Goal: Task Accomplishment & Management: Use online tool/utility

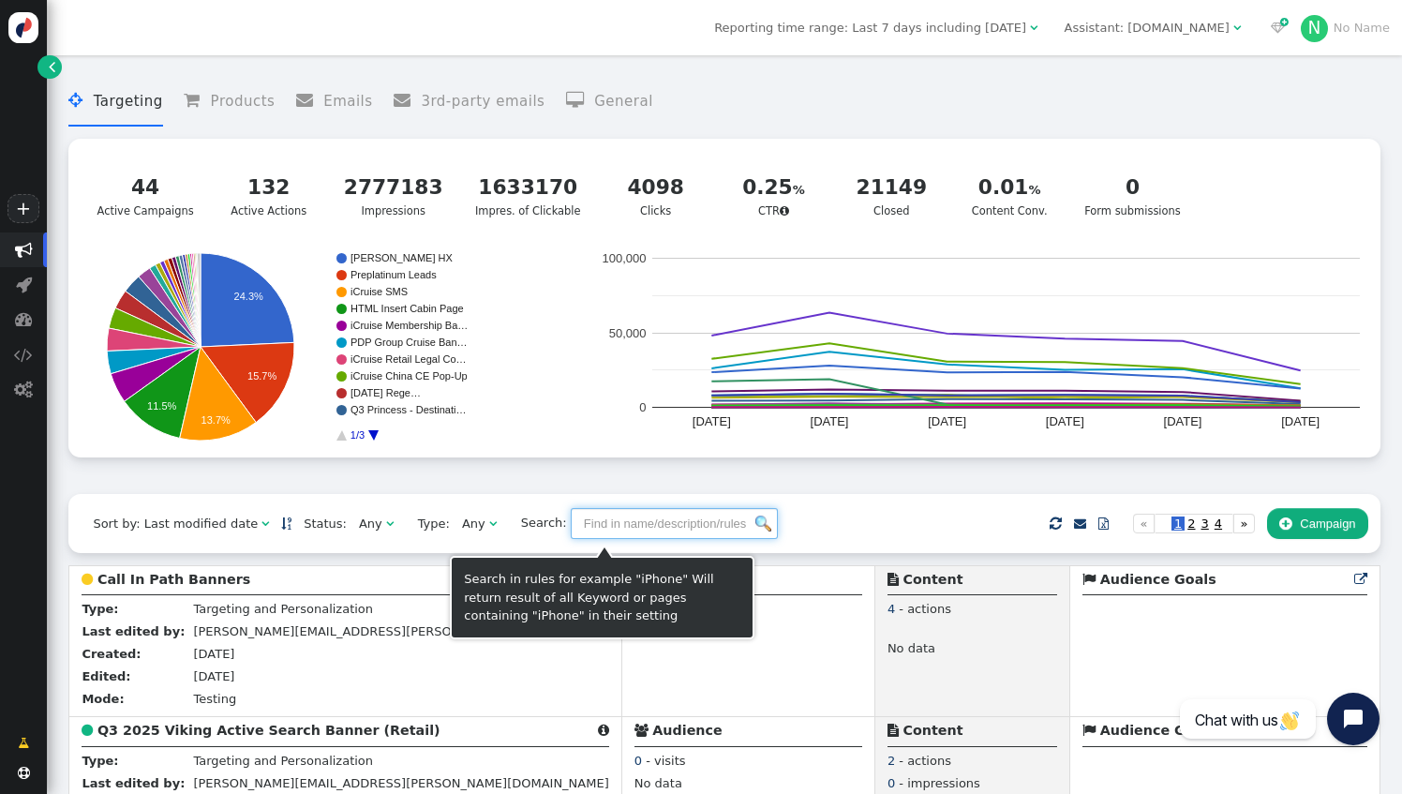
click at [600, 530] on input "text" at bounding box center [674, 524] width 207 height 32
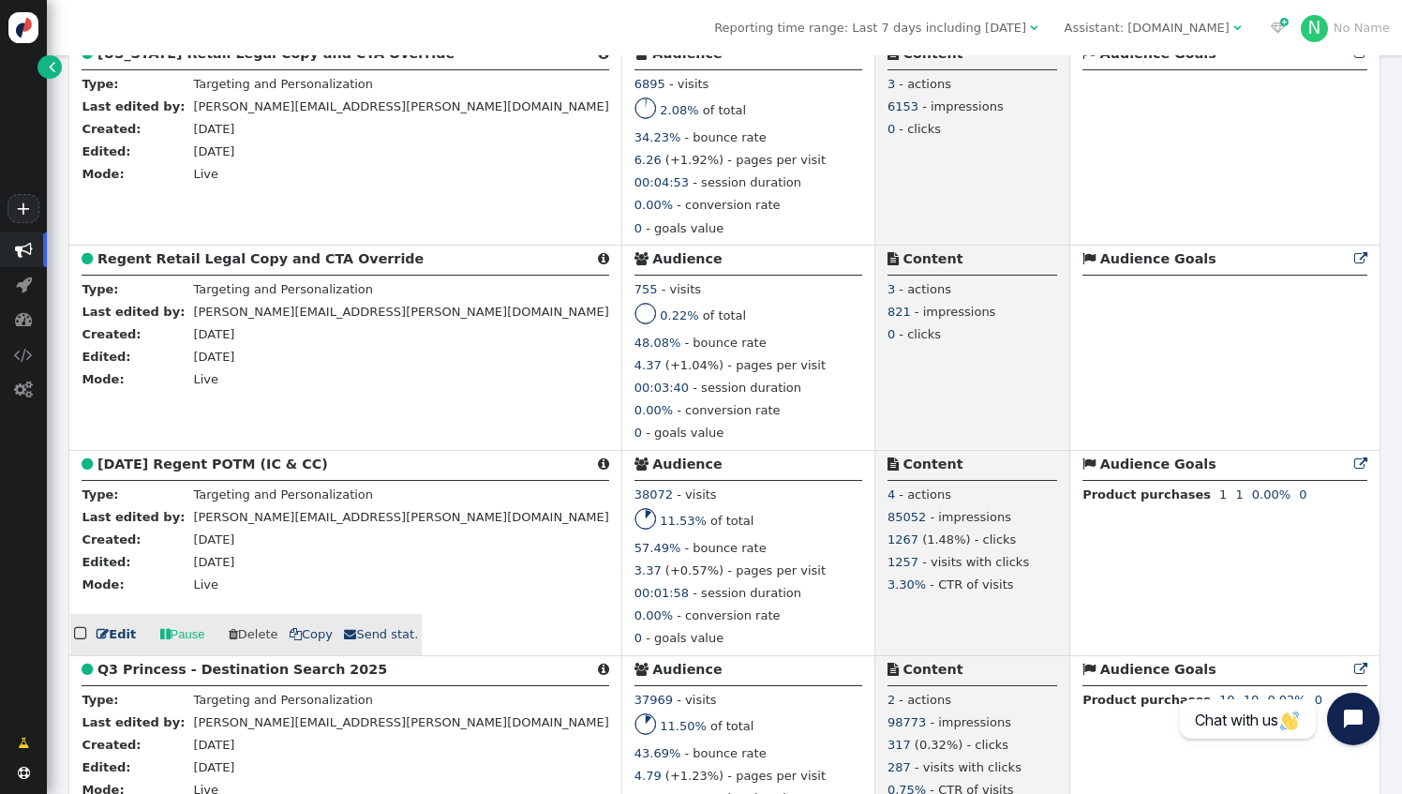
scroll to position [1444, 0]
type input "regent"
click at [118, 643] on link " Edit" at bounding box center [116, 633] width 39 height 19
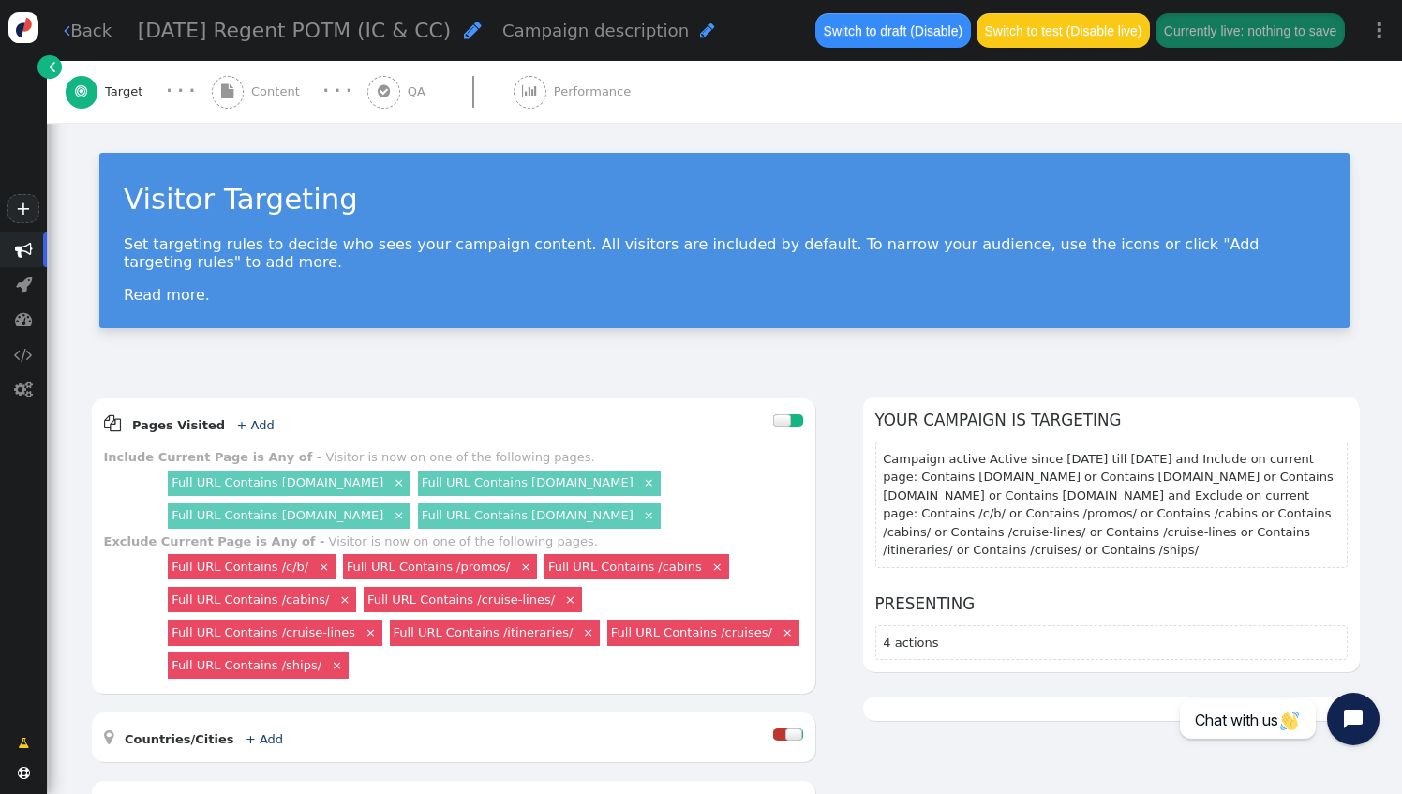
click at [233, 82] on span "" at bounding box center [228, 92] width 33 height 33
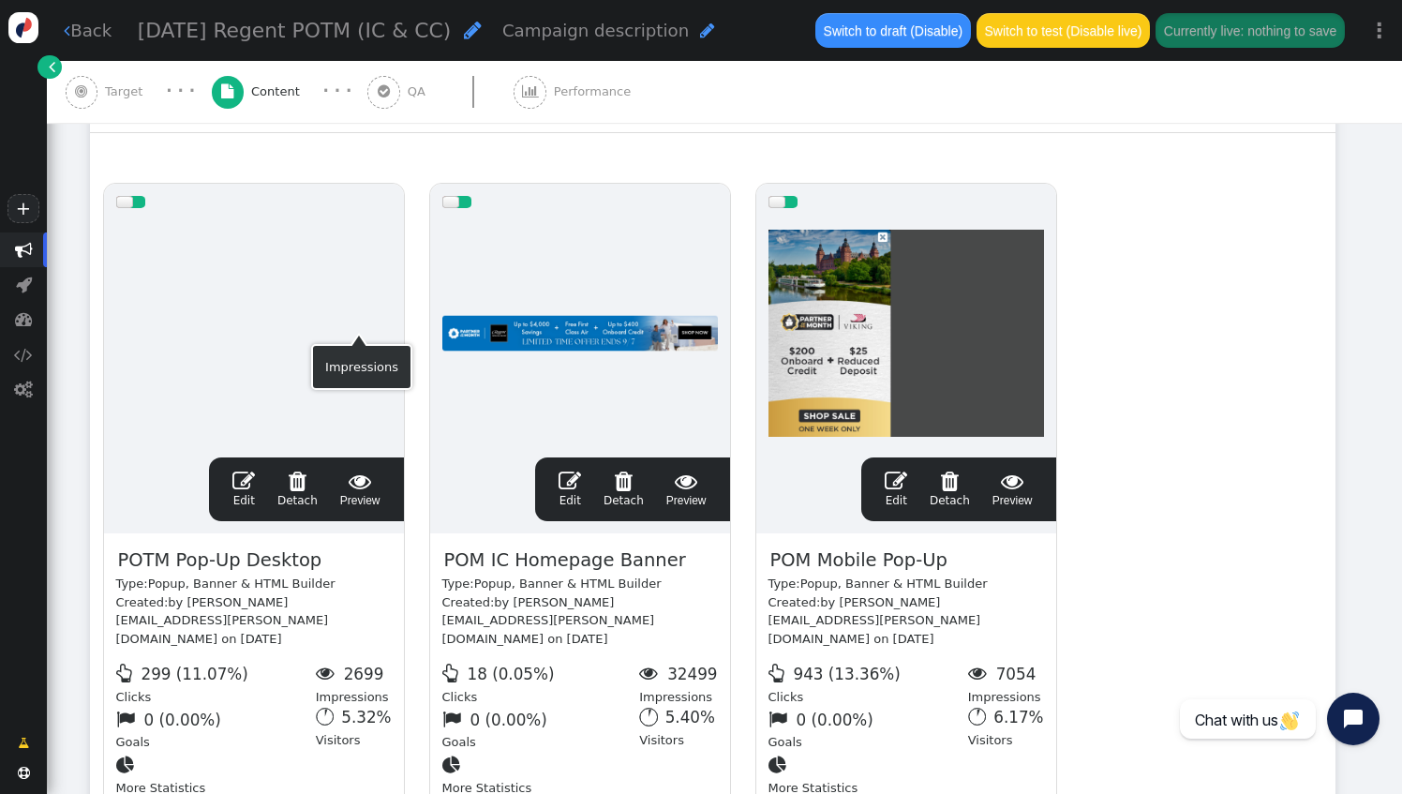
scroll to position [305, 0]
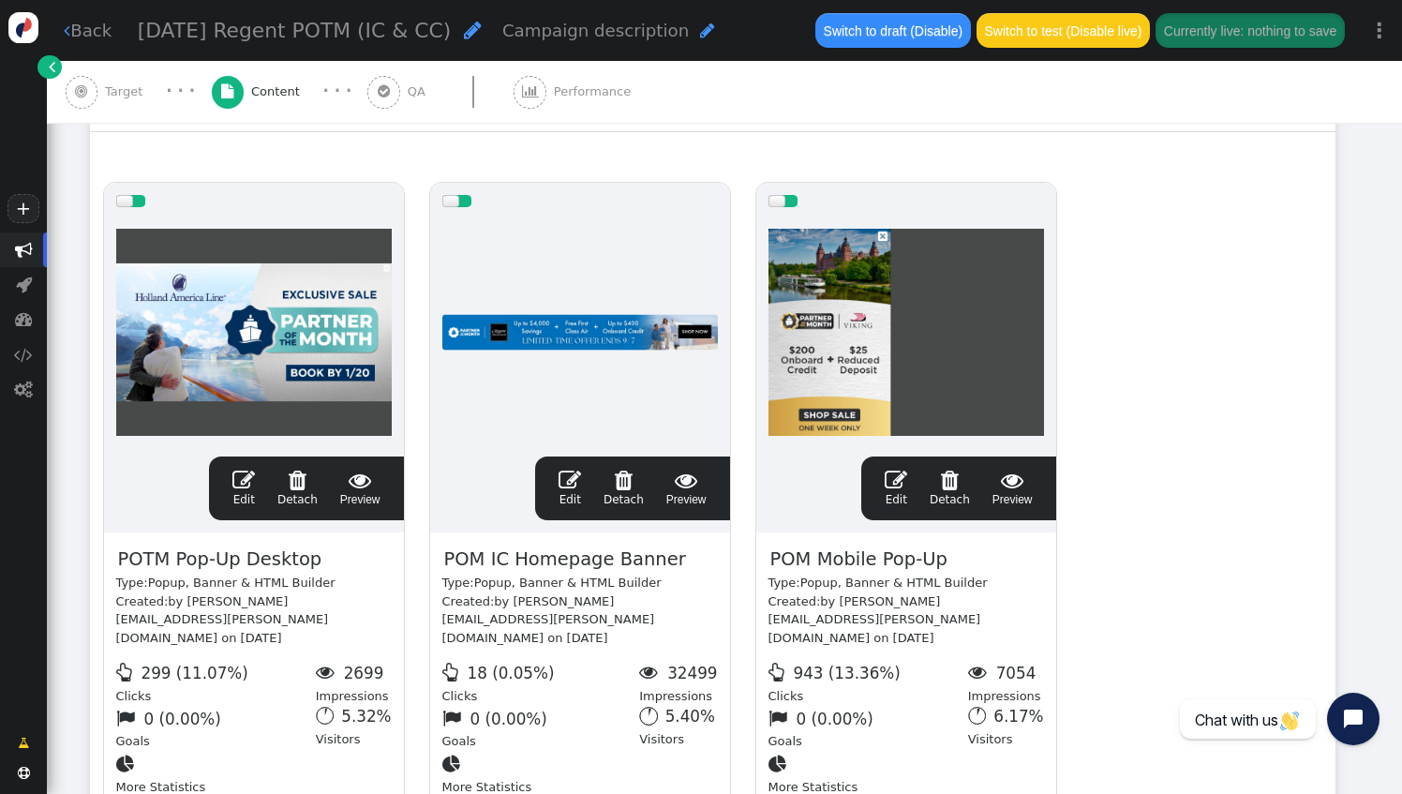
click at [572, 480] on span "" at bounding box center [569, 480] width 22 height 22
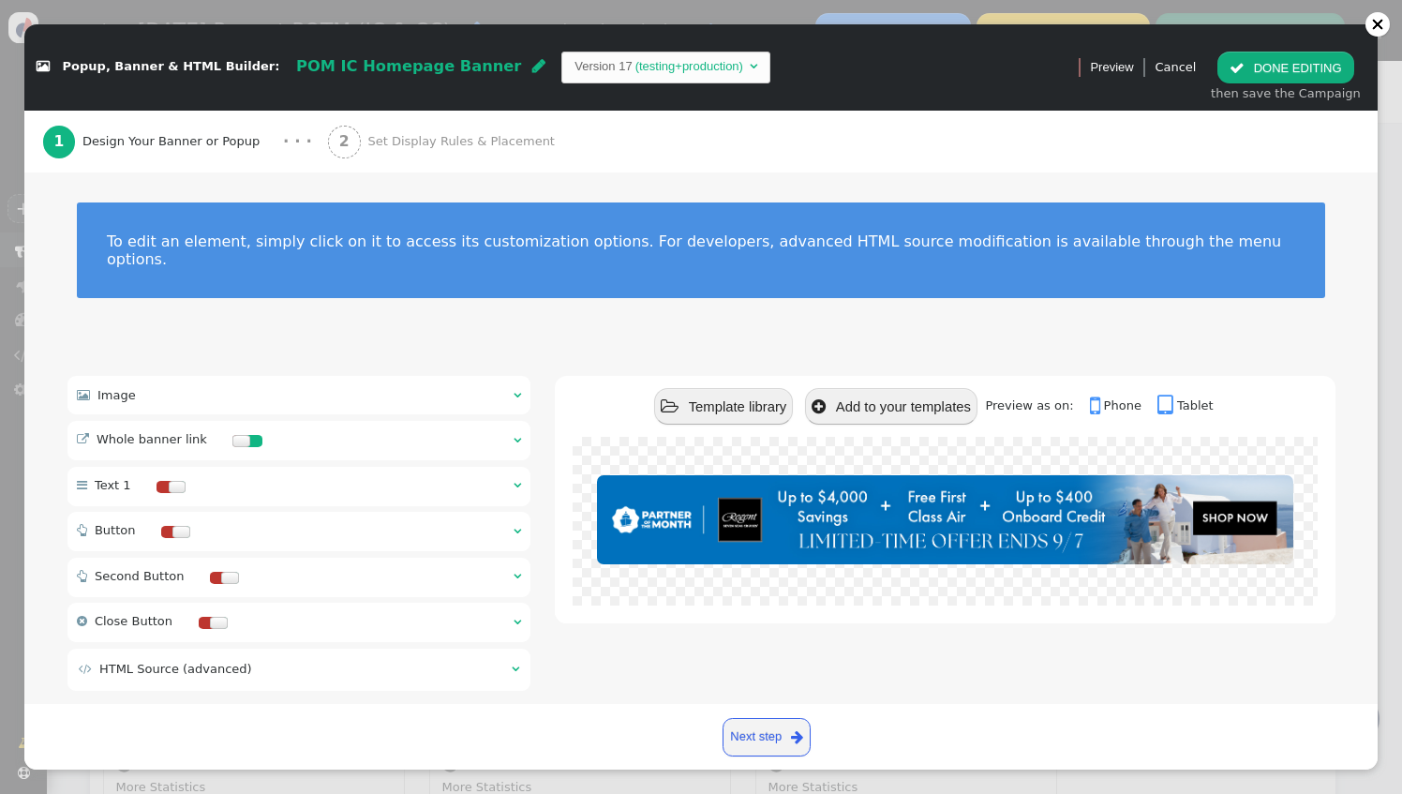
click at [401, 376] on div " Image  " at bounding box center [298, 395] width 463 height 38
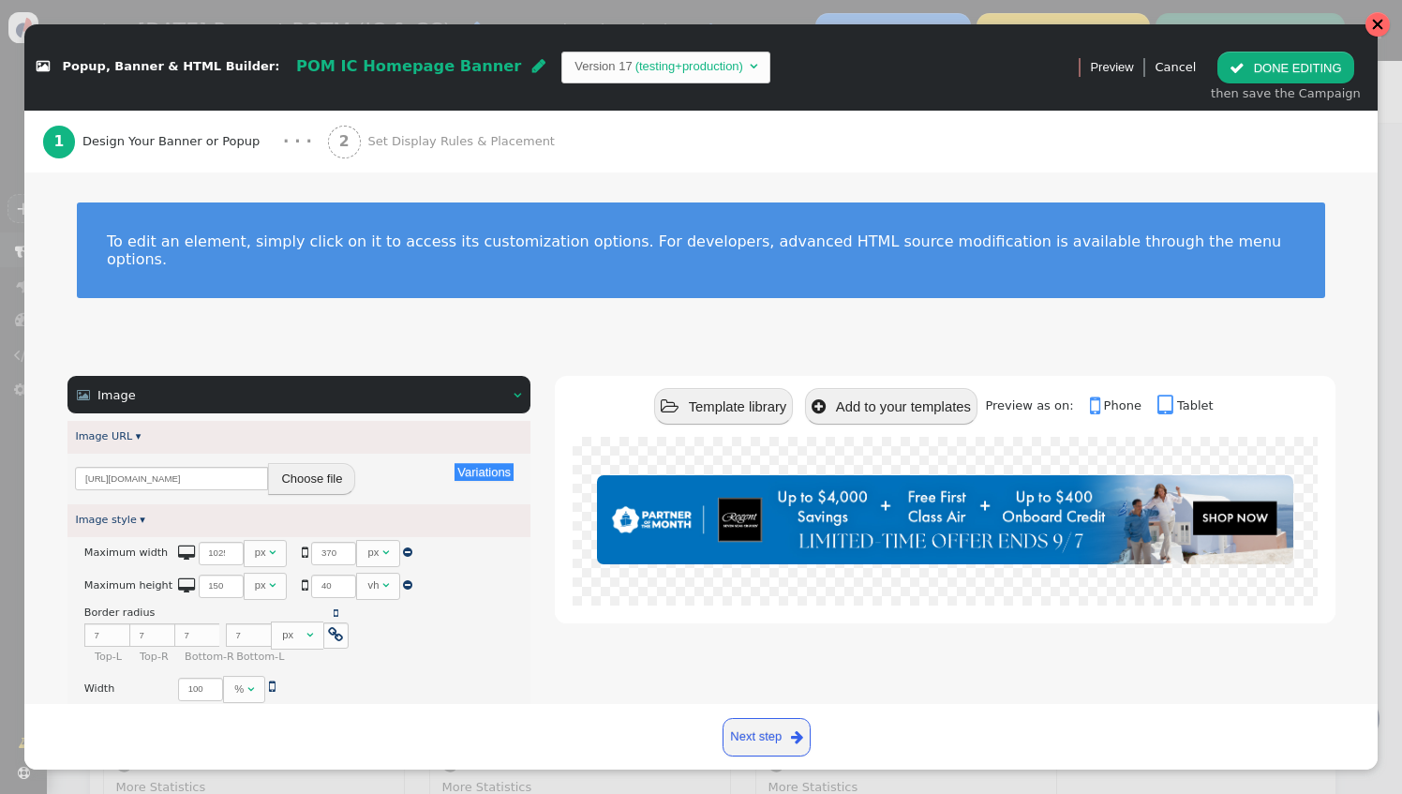
drag, startPoint x: 1383, startPoint y: 30, endPoint x: 807, endPoint y: 63, distance: 577.2
click at [1383, 30] on div at bounding box center [1377, 24] width 24 height 24
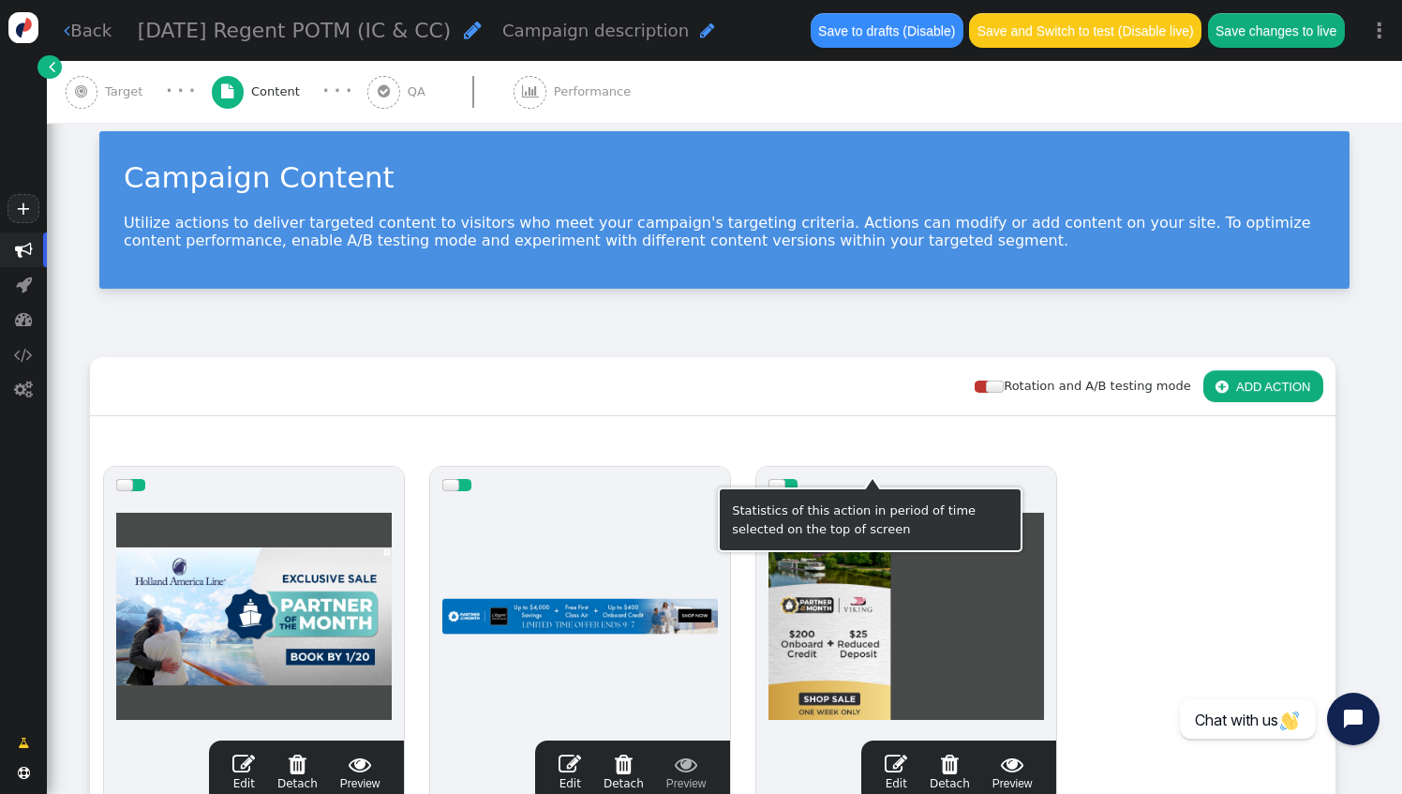
scroll to position [0, 0]
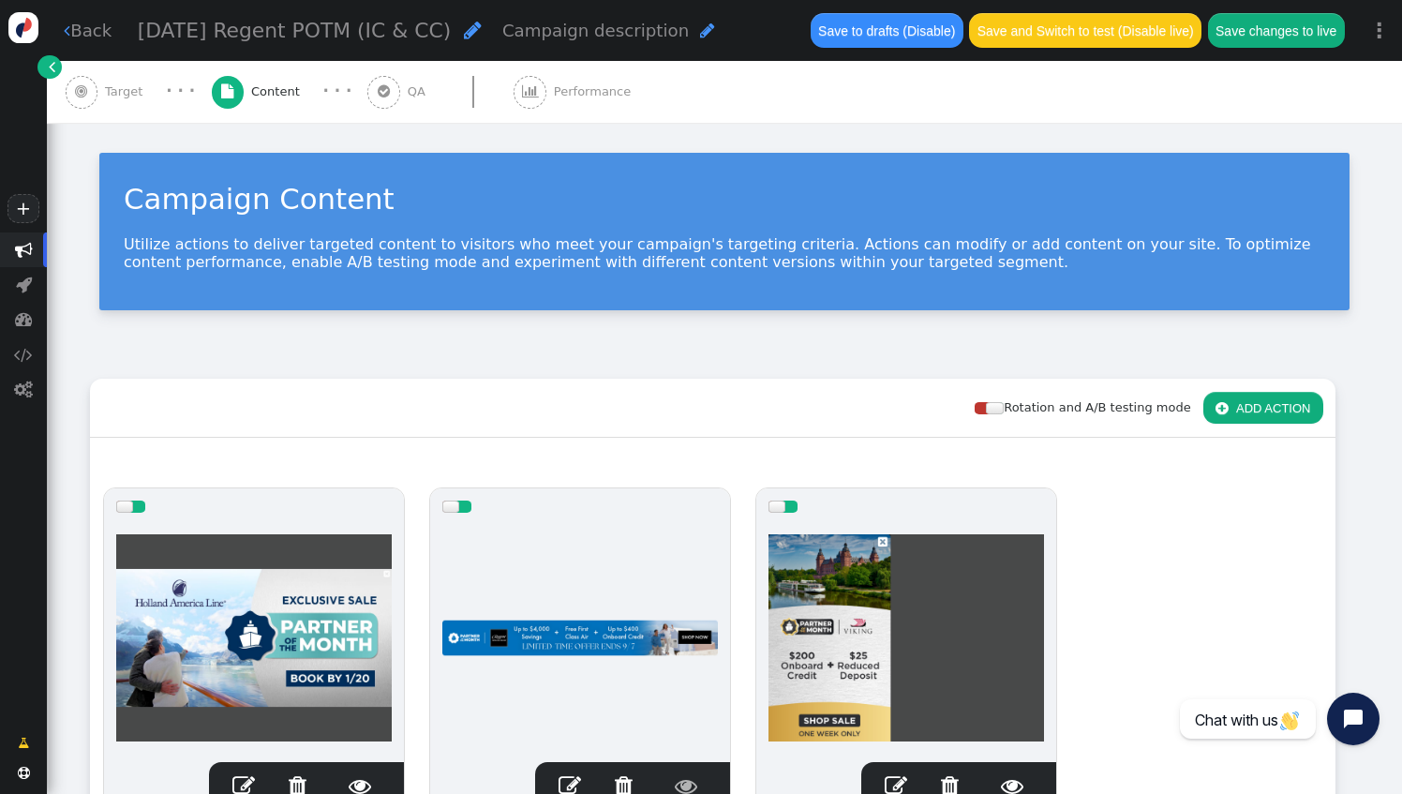
click at [51, 60] on span "" at bounding box center [52, 66] width 7 height 19
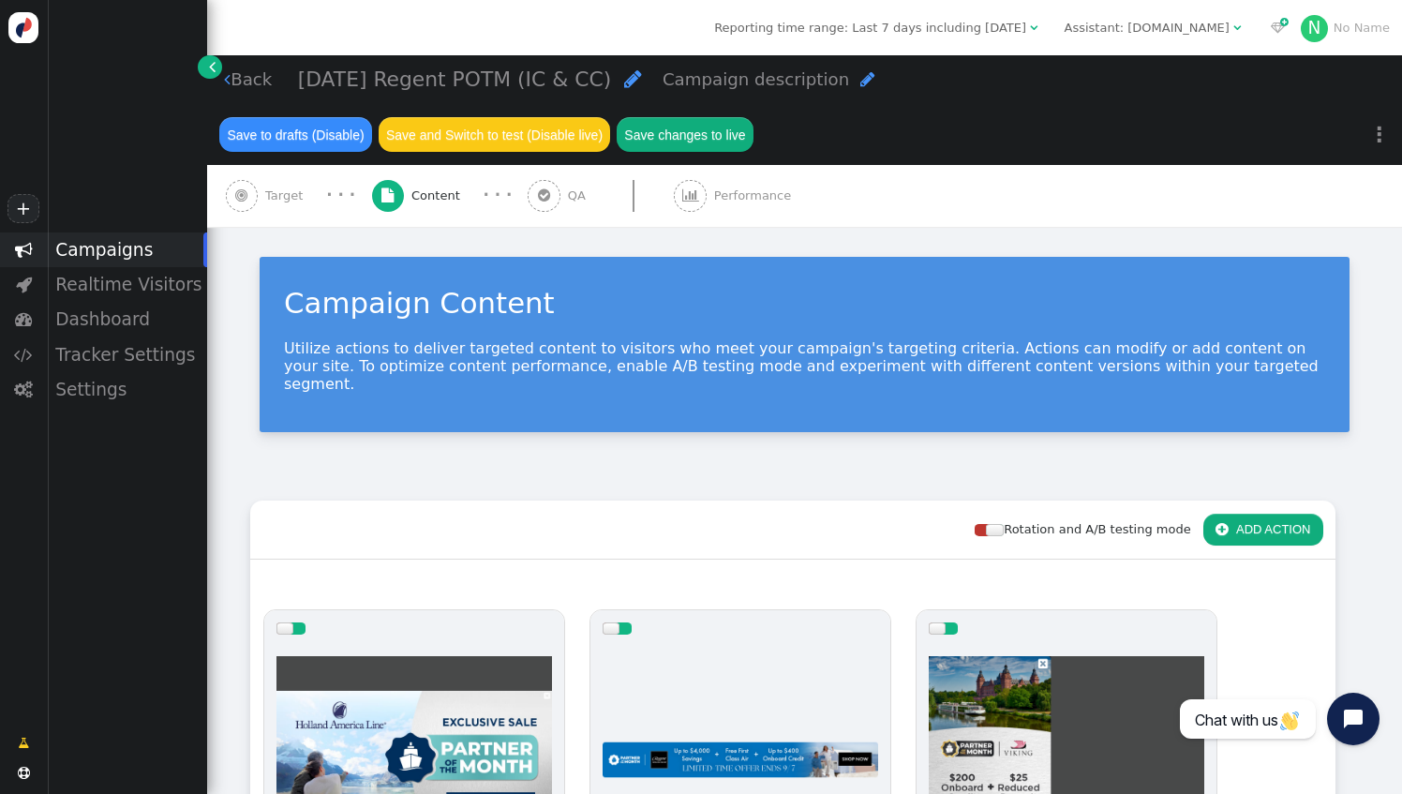
click at [97, 244] on div "Campaigns" at bounding box center [127, 249] width 160 height 35
